Goal: Navigation & Orientation: Go to known website

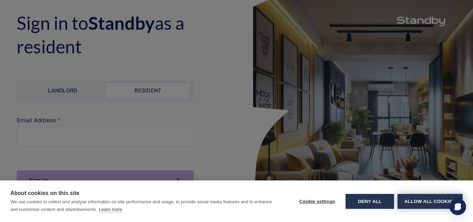
click at [412, 199] on button "Allow all cookies" at bounding box center [430, 201] width 65 height 15
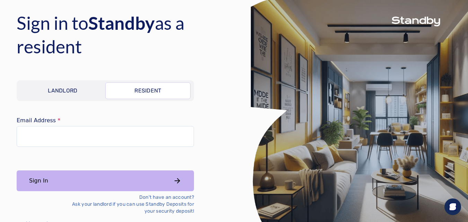
click at [61, 92] on p "Landlord" at bounding box center [63, 91] width 30 height 8
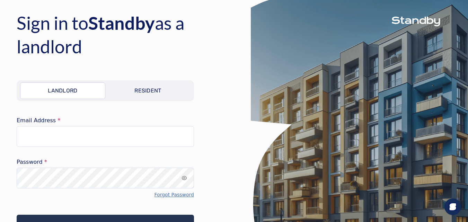
click at [127, 92] on link "Resident" at bounding box center [147, 90] width 85 height 17
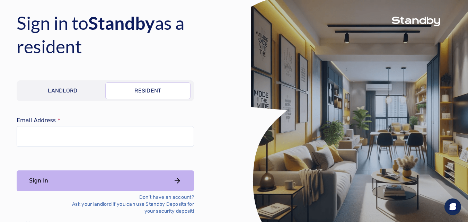
scroll to position [16, 0]
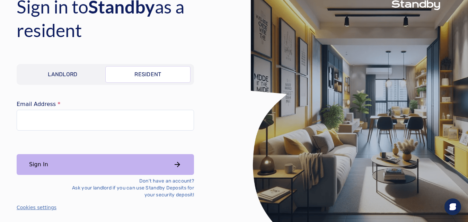
click at [63, 72] on p "Landlord" at bounding box center [63, 74] width 30 height 8
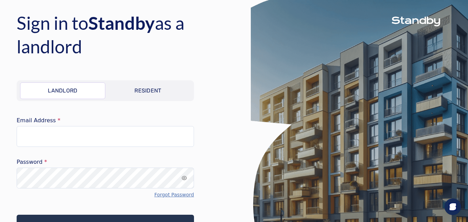
scroll to position [47, 0]
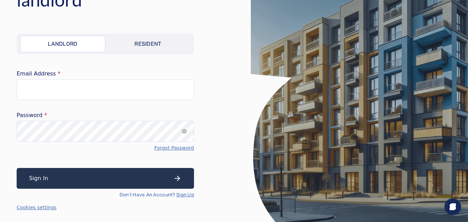
click at [142, 45] on p "Resident" at bounding box center [147, 44] width 27 height 8
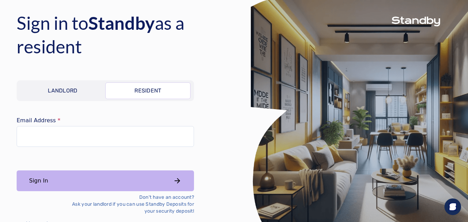
scroll to position [16, 0]
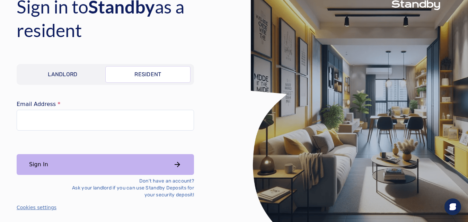
scroll to position [47, 0]
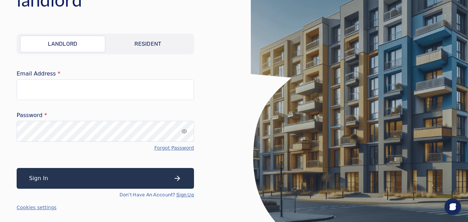
scroll to position [16, 0]
